Goal: Information Seeking & Learning: Learn about a topic

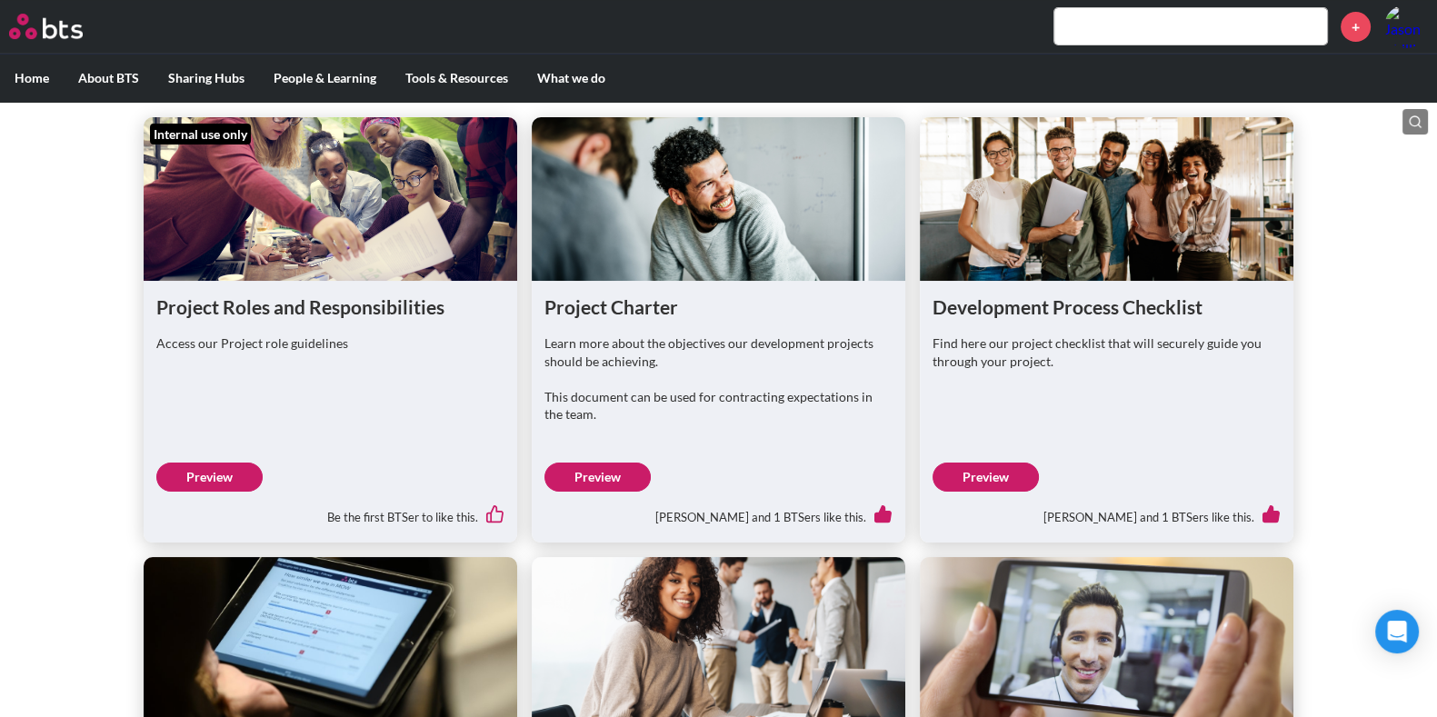
scroll to position [757, 0]
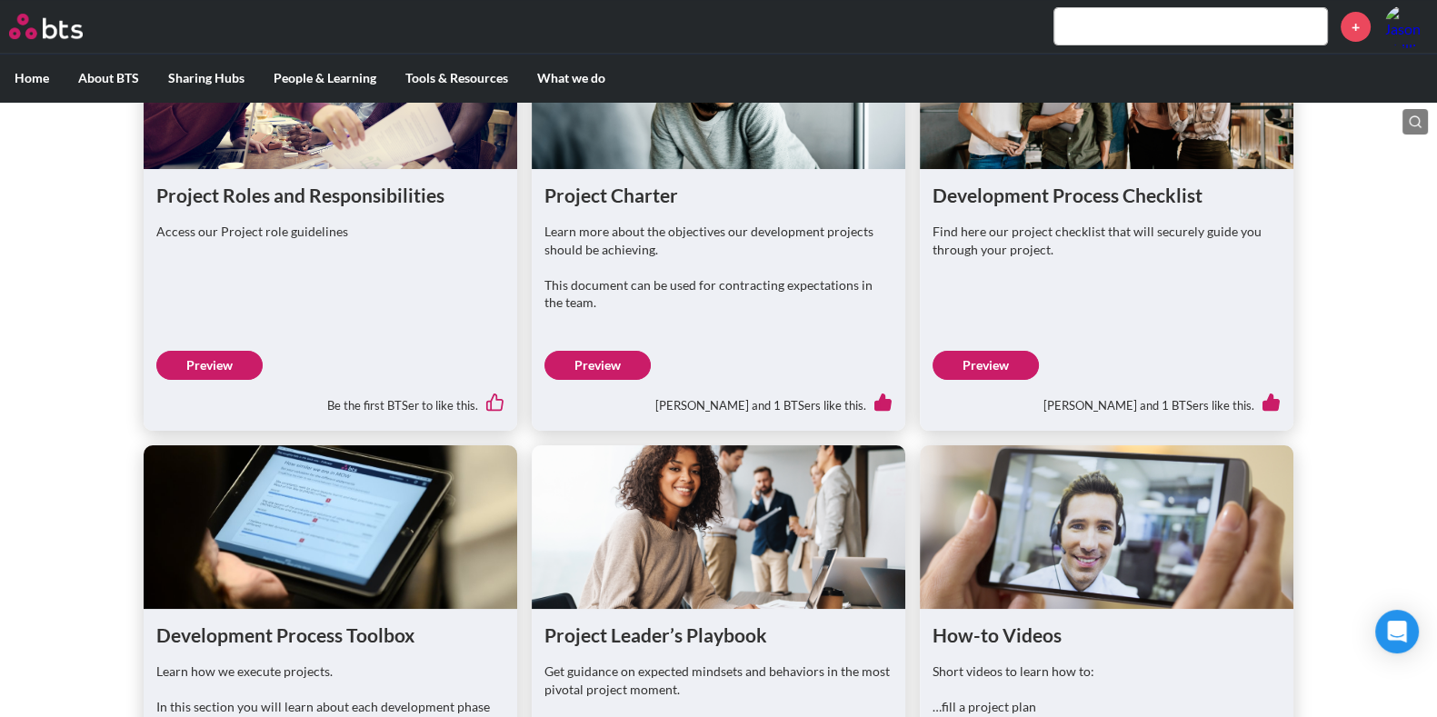
click at [991, 380] on link "Preview" at bounding box center [986, 365] width 106 height 29
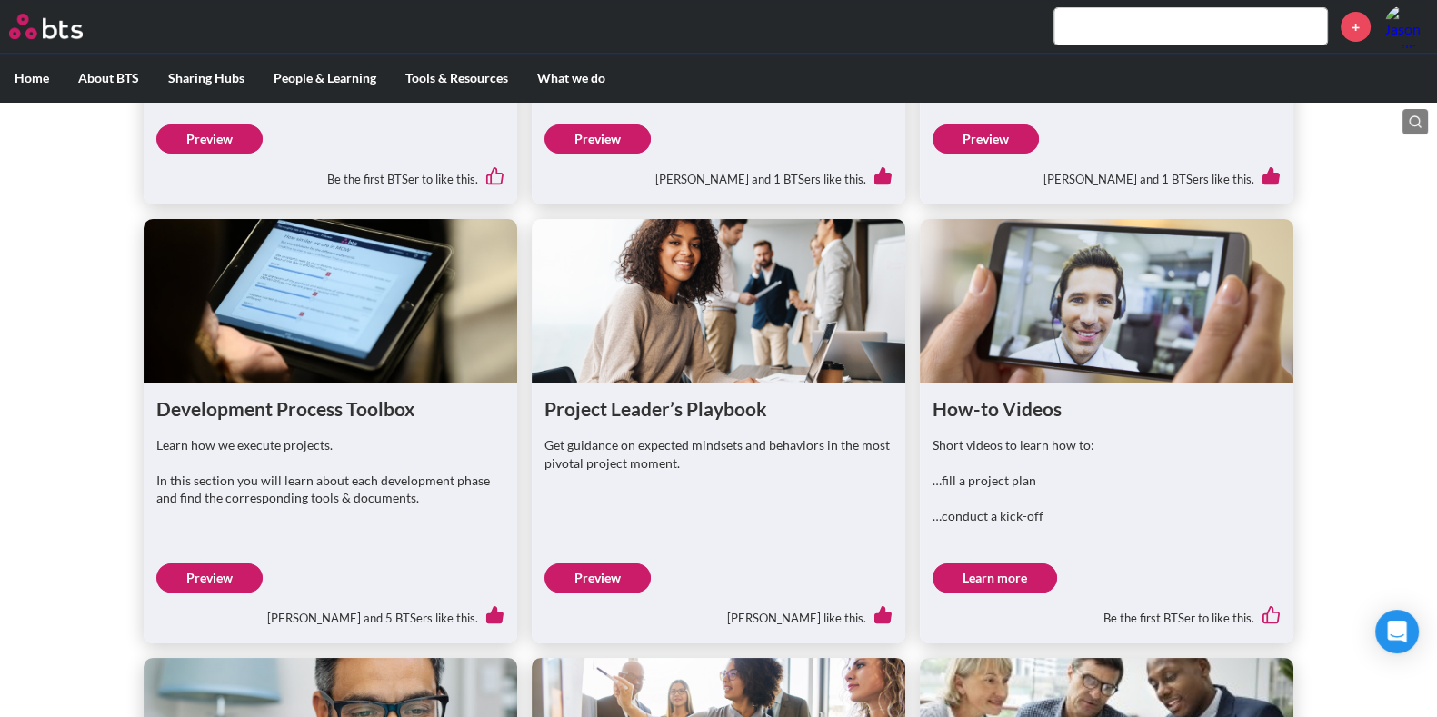
scroll to position [985, 0]
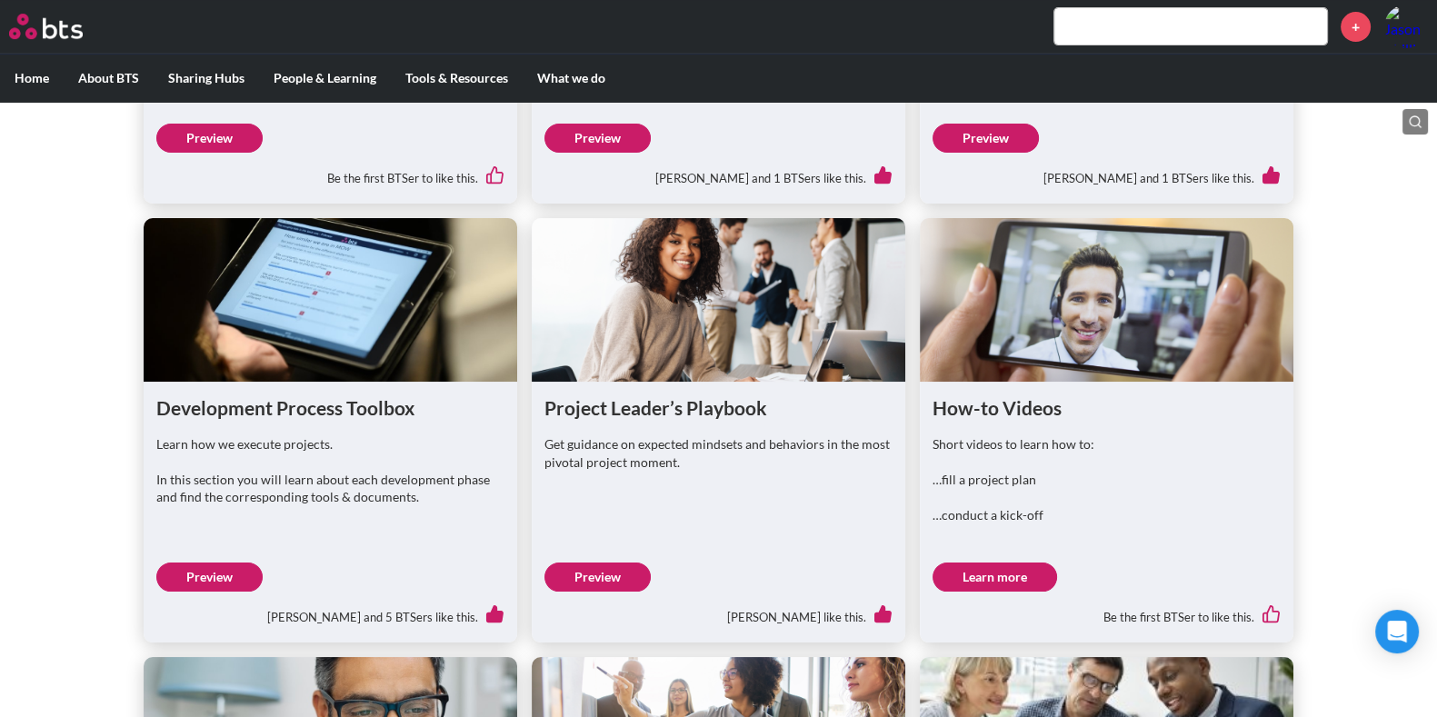
click at [620, 592] on link "Preview" at bounding box center [598, 577] width 106 height 29
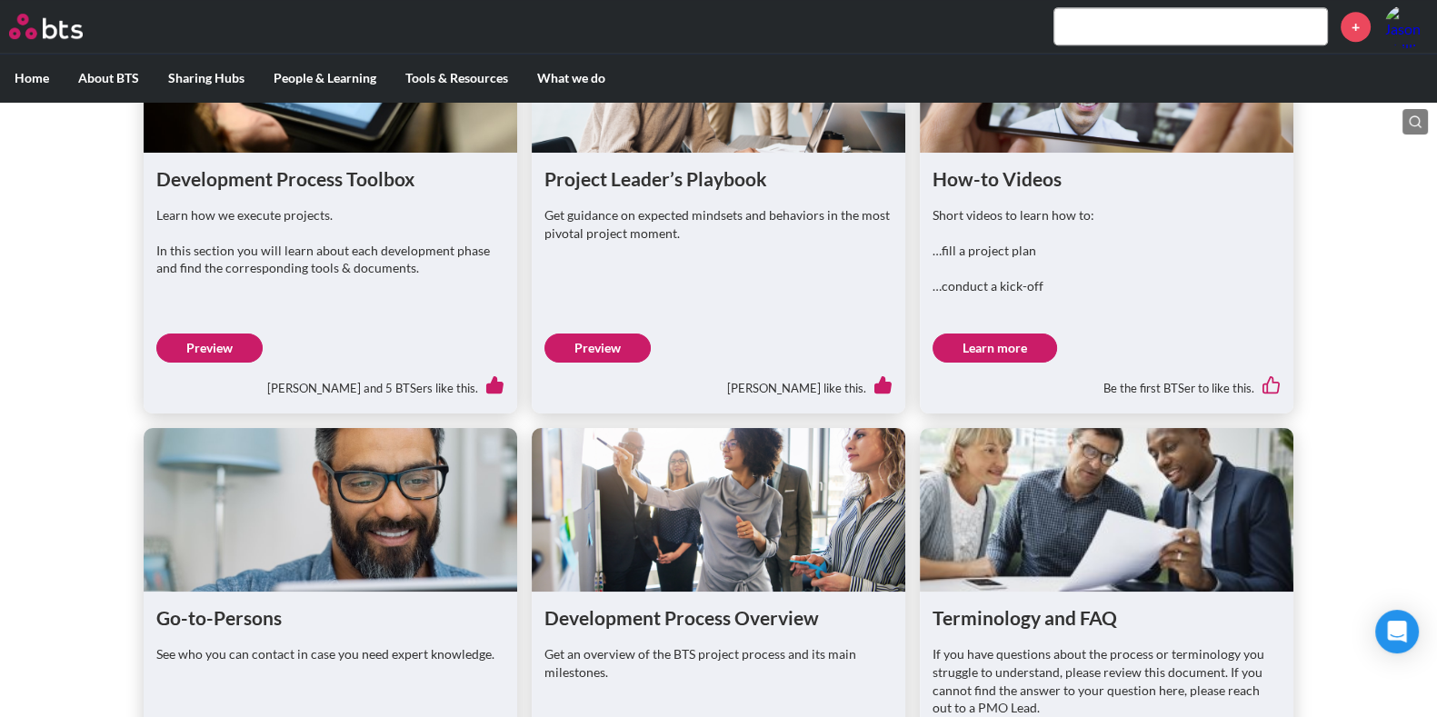
scroll to position [1326, 0]
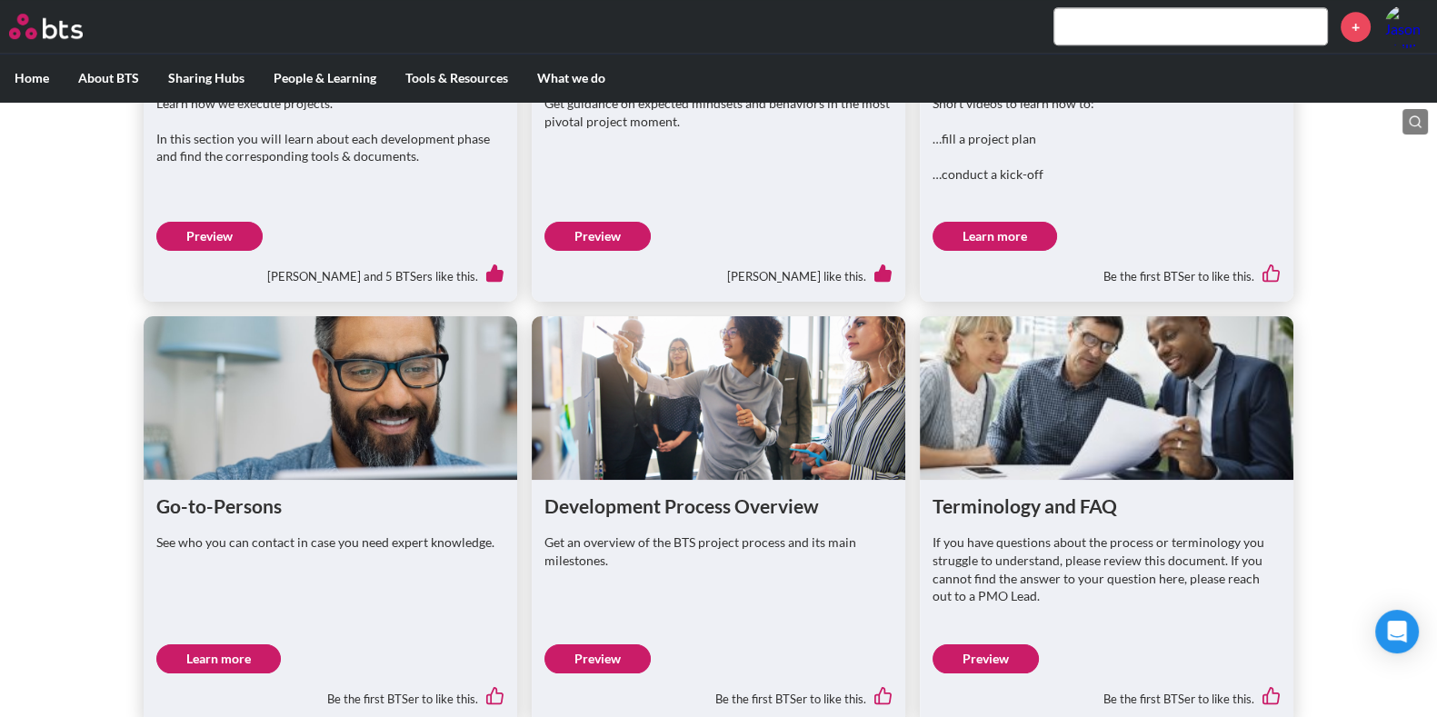
click at [209, 251] on link "Preview" at bounding box center [209, 236] width 106 height 29
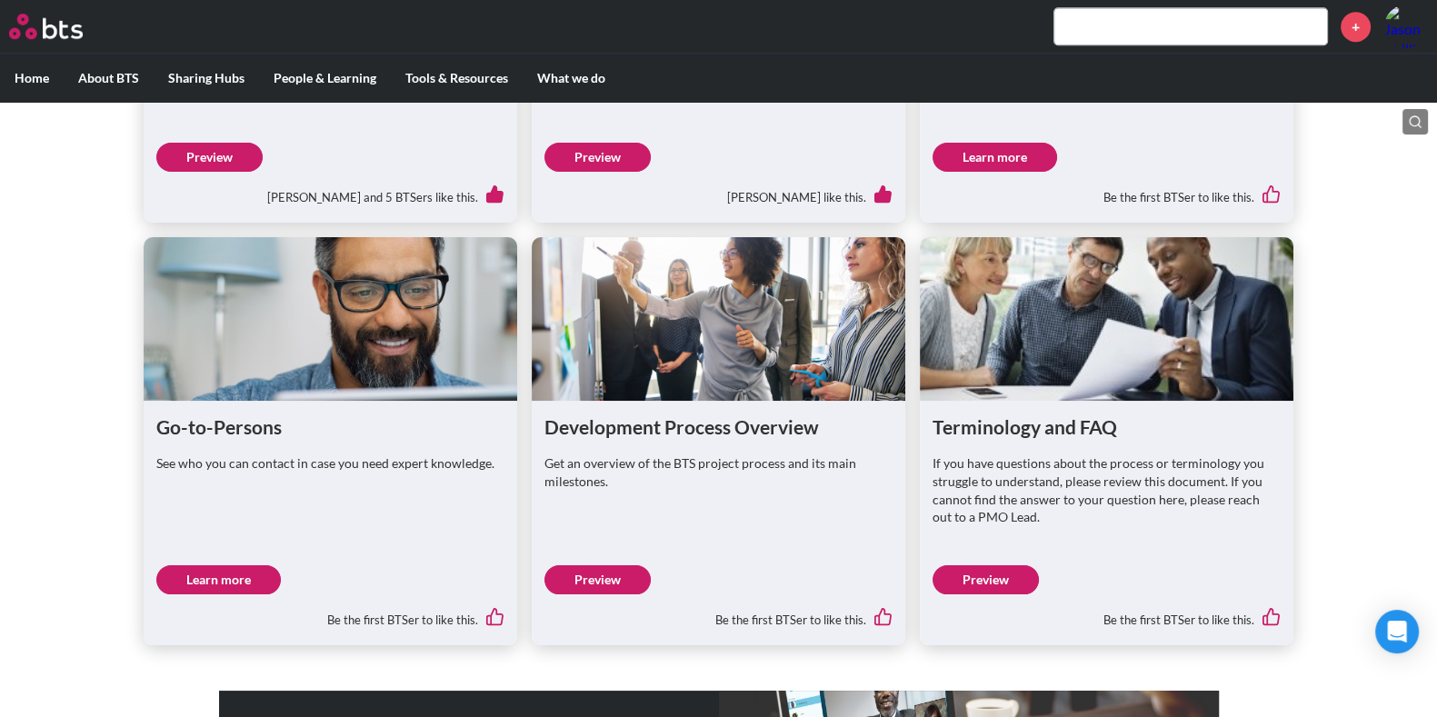
scroll to position [1439, 0]
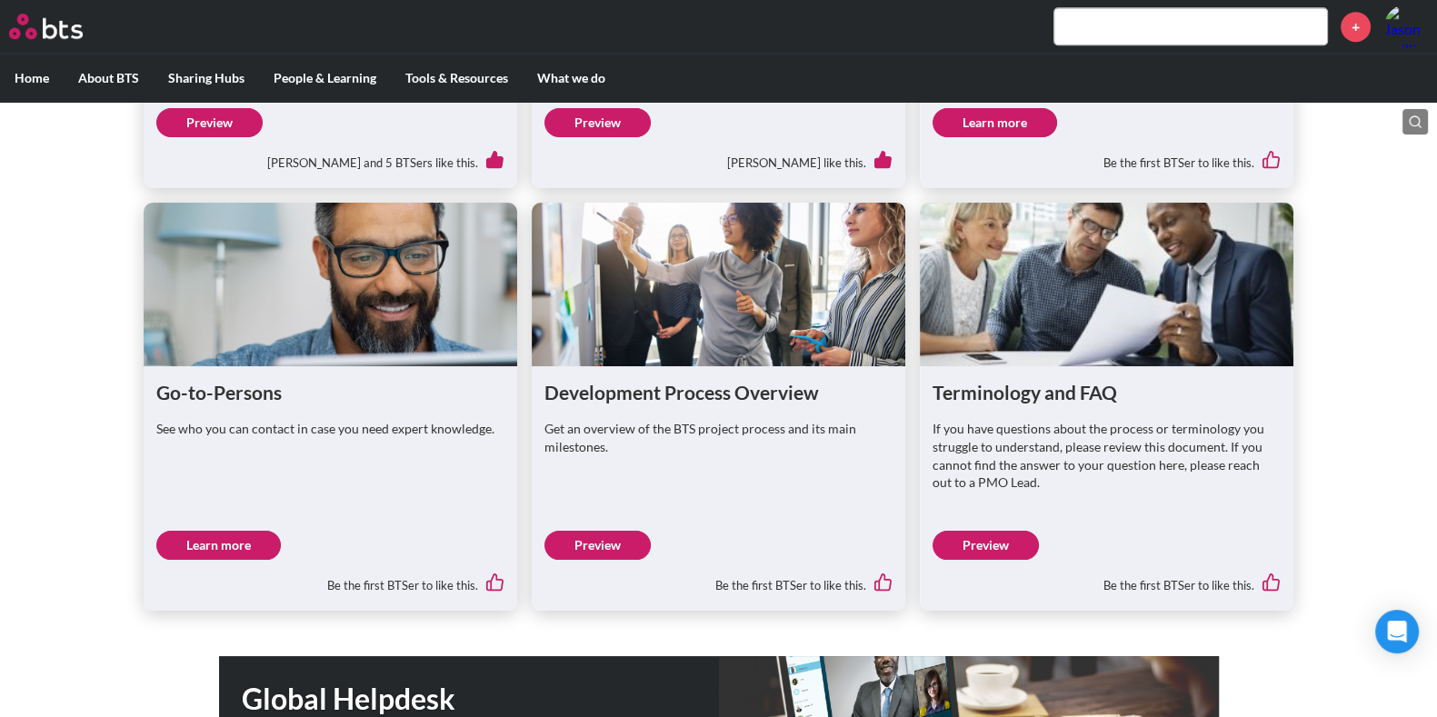
click at [578, 560] on link "Preview" at bounding box center [598, 545] width 106 height 29
click at [1005, 560] on link "Preview" at bounding box center [986, 545] width 106 height 29
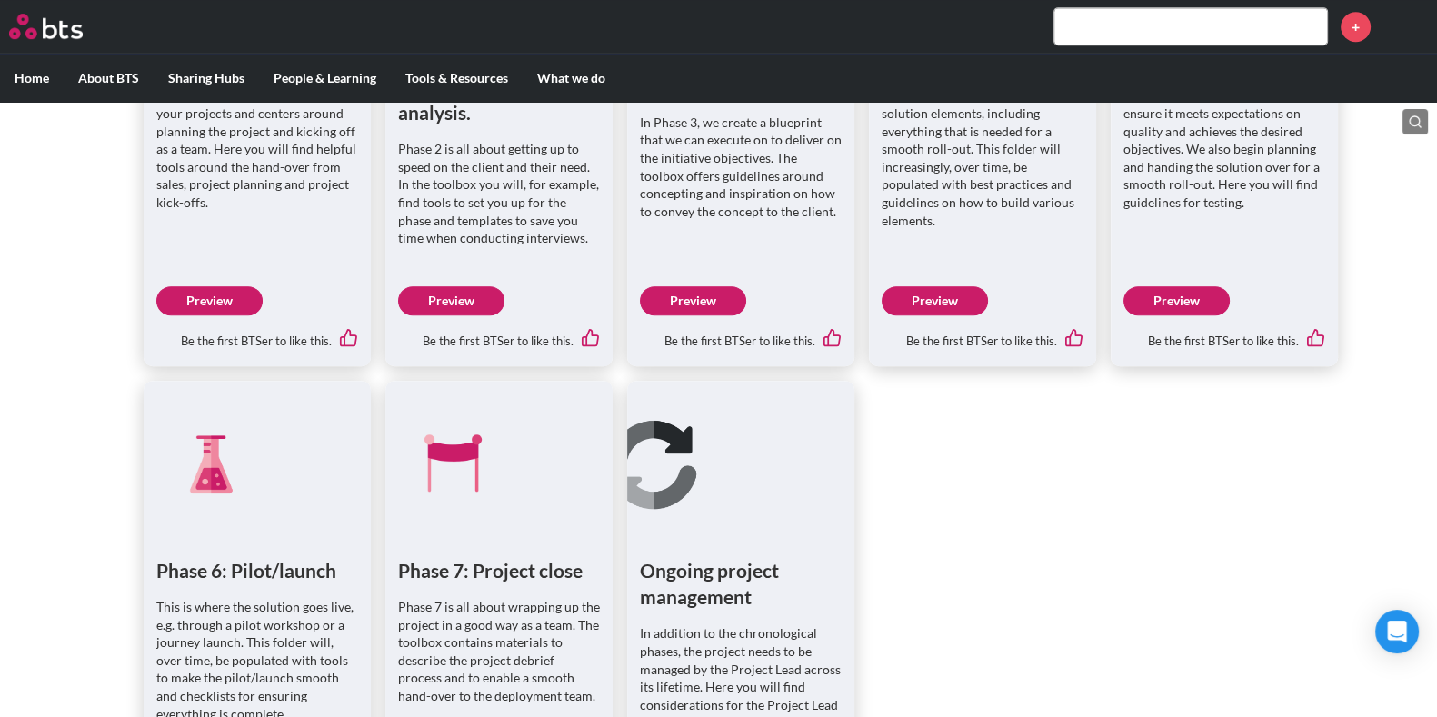
scroll to position [1136, 0]
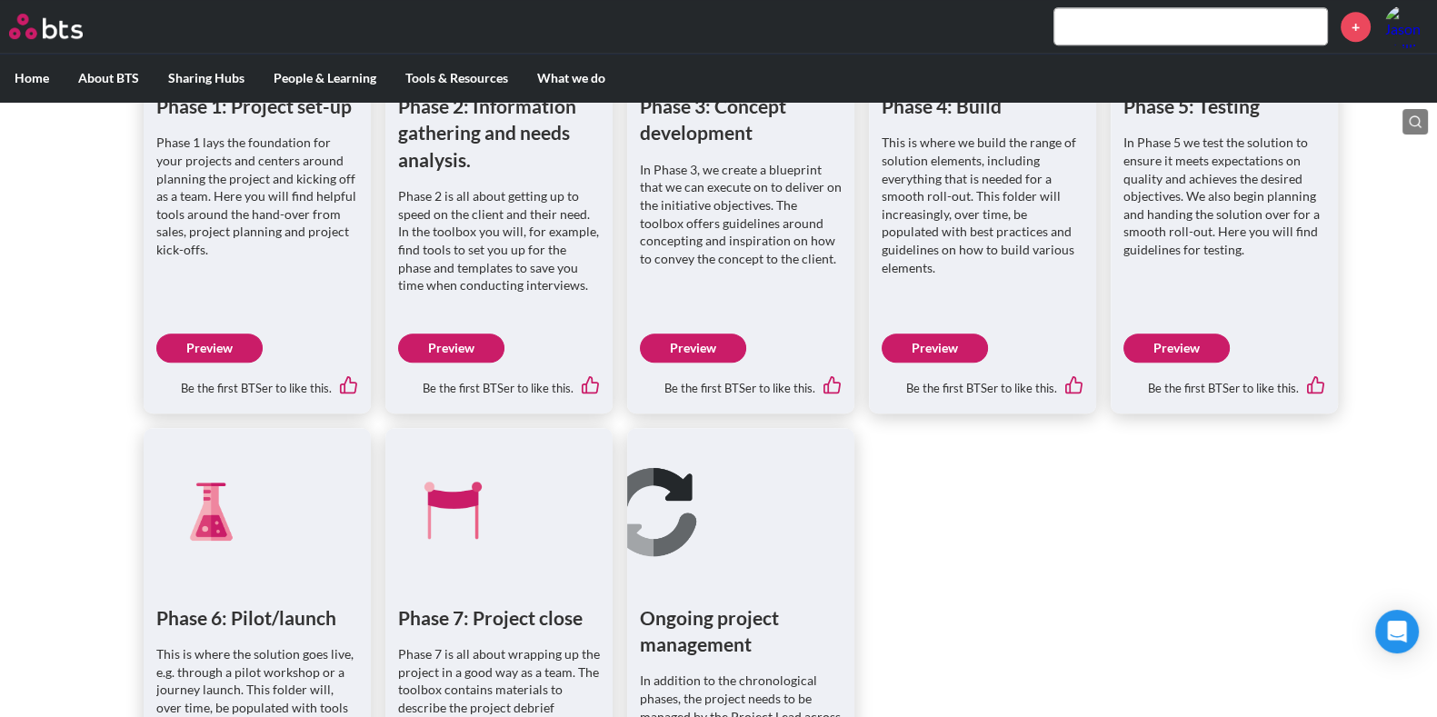
click at [1201, 345] on link "Preview" at bounding box center [1177, 348] width 106 height 29
